Goal: Task Accomplishment & Management: Manage account settings

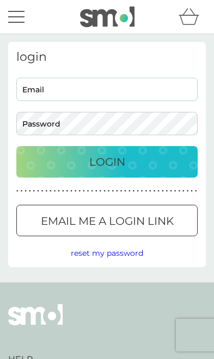
click at [85, 95] on input "Email" at bounding box center [106, 89] width 181 height 23
type input "[EMAIL_ADDRESS][DOMAIN_NAME]"
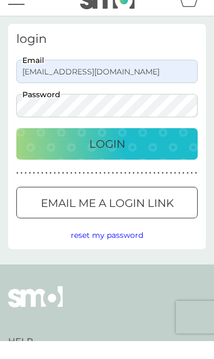
click at [130, 153] on div "Login" at bounding box center [106, 161] width 159 height 17
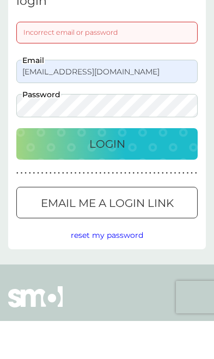
click at [145, 173] on div "Login" at bounding box center [106, 181] width 159 height 17
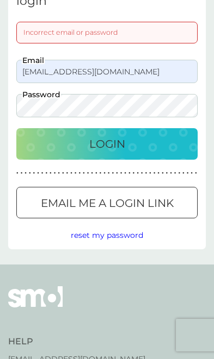
click at [144, 151] on div "Login" at bounding box center [106, 143] width 159 height 17
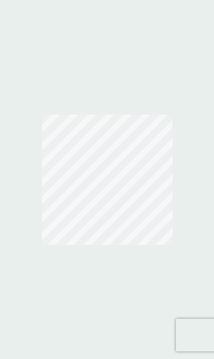
scroll to position [56, 0]
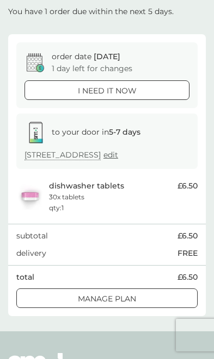
click at [139, 301] on div "Manage plan" at bounding box center [107, 299] width 180 height 12
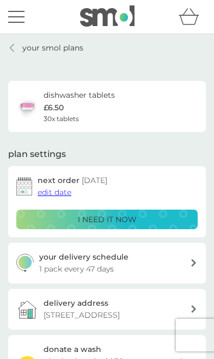
click at [51, 192] on span "edit date" at bounding box center [55, 193] width 34 height 10
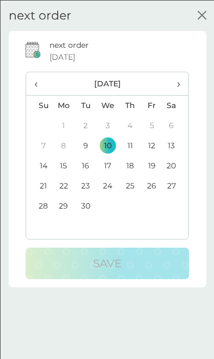
click at [177, 141] on td "13" at bounding box center [175, 145] width 26 height 20
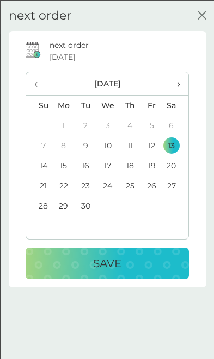
click at [174, 144] on td "13" at bounding box center [175, 145] width 26 height 20
click at [178, 147] on td "13" at bounding box center [175, 145] width 26 height 20
click at [177, 144] on td "13" at bounding box center [175, 145] width 26 height 20
click at [178, 142] on td "13" at bounding box center [175, 145] width 26 height 20
click at [115, 146] on td "10" at bounding box center [107, 145] width 23 height 20
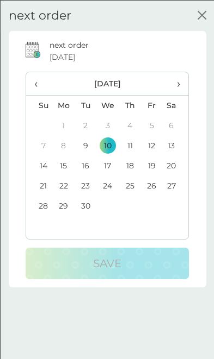
click at [108, 219] on table "‹ September 2025 › Su Mo Tu We Th Fr Sa 31 1 2 3 4 5 6 7 8 9 10 11 12 13 14 15 …" at bounding box center [107, 154] width 162 height 164
click at [107, 219] on table "‹ September 2025 › Su Mo Tu We Th Fr Sa 31 1 2 3 4 5 6 7 8 9 10 11 12 13 14 15 …" at bounding box center [107, 154] width 162 height 164
click at [104, 243] on div "next order 10 Sep 2025 ‹ September 2025 › Su Mo Tu We Th Fr Sa 31 1 2 3 4 5 6 7…" at bounding box center [107, 159] width 163 height 240
click at [197, 66] on div "next order 10 Sep 2025 ‹ September 2025 › Su Mo Tu We Th Fr Sa 31 1 2 3 4 5 6 7…" at bounding box center [106, 158] width 197 height 257
click at [110, 222] on table "‹ September 2025 › Su Mo Tu We Th Fr Sa 31 1 2 3 4 5 6 7 8 9 10 11 12 13 14 15 …" at bounding box center [107, 154] width 162 height 164
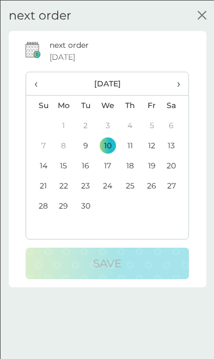
click at [110, 222] on table "‹ September 2025 › Su Mo Tu We Th Fr Sa 31 1 2 3 4 5 6 7 8 9 10 11 12 13 14 15 …" at bounding box center [107, 154] width 162 height 164
click at [147, 84] on th "September 2025" at bounding box center [107, 83] width 110 height 23
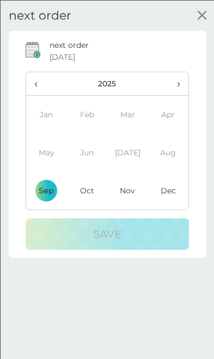
click at [128, 69] on div "next order 10 Sep 2025 ‹ 2025 › Jan Feb Mar Apr May Jun Jul Aug Sep Oct Nov Dec…" at bounding box center [107, 144] width 163 height 211
click at [185, 140] on td "Aug" at bounding box center [167, 152] width 41 height 38
click at [91, 255] on div "next order 10 Sep 2025 ‹ 2025 › Jan Feb Mar Apr May Jun Jul Aug Sep Oct Nov Dec…" at bounding box center [106, 143] width 197 height 227
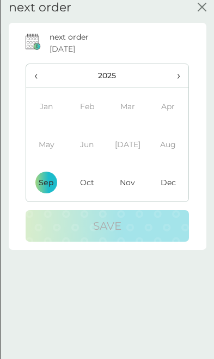
click at [83, 246] on div "next order 10 Sep 2025 ‹ 2025 › Jan Feb Mar Apr May Jun Jul Aug Sep Oct Nov Dec…" at bounding box center [106, 136] width 197 height 227
click at [94, 267] on div "next order 10 Sep 2025 ‹ 2025 › Jan Feb Mar Apr May Jun Jul Aug Sep Oct Nov Dec…" at bounding box center [107, 202] width 214 height 359
click at [83, 241] on div "next order 10 Sep 2025 ‹ 2025 › Jan Feb Mar Apr May Jun Jul Aug Sep Oct Nov Dec…" at bounding box center [106, 136] width 197 height 227
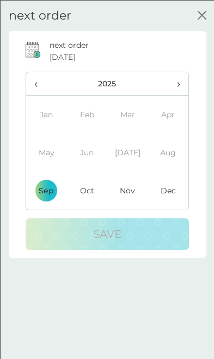
scroll to position [0, 0]
click at [195, 72] on div "next order 10 Sep 2025 ‹ 2025 › Jan Feb Mar Apr May Jun Jul Aug Sep Oct Nov Dec…" at bounding box center [106, 144] width 181 height 211
click at [196, 78] on div "next order 10 Sep 2025 ‹ 2025 › Jan Feb Mar Apr May Jun Jul Aug Sep Oct Nov Dec…" at bounding box center [106, 144] width 181 height 211
click at [198, 77] on div "next order 10 Sep 2025 ‹ 2025 › Jan Feb Mar Apr May Jun Jul Aug Sep Oct Nov Dec…" at bounding box center [106, 143] width 197 height 227
